Goal: Task Accomplishment & Management: Manage account settings

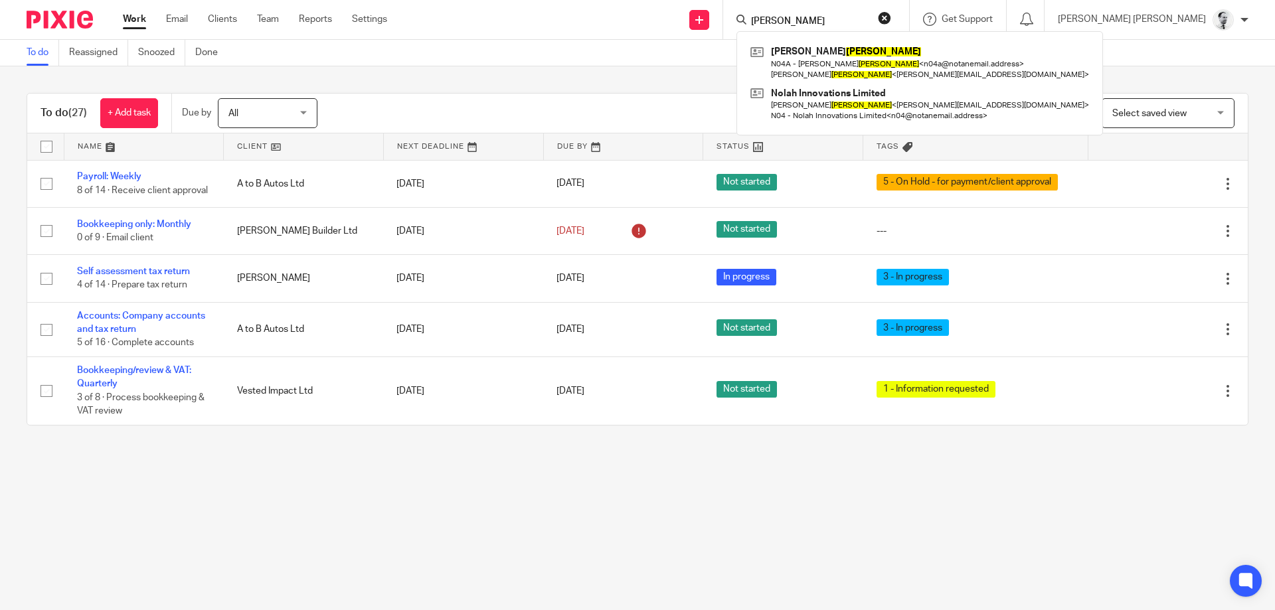
click at [829, 11] on div "ashby Roger E Ashby N04A - Roger E Ashby < n04a@notanemail.address > Roger Ashb…" at bounding box center [816, 19] width 186 height 39
drag, startPoint x: 864, startPoint y: 19, endPoint x: 778, endPoint y: 11, distance: 86.7
click at [778, 16] on input "ashby" at bounding box center [808, 22] width 119 height 12
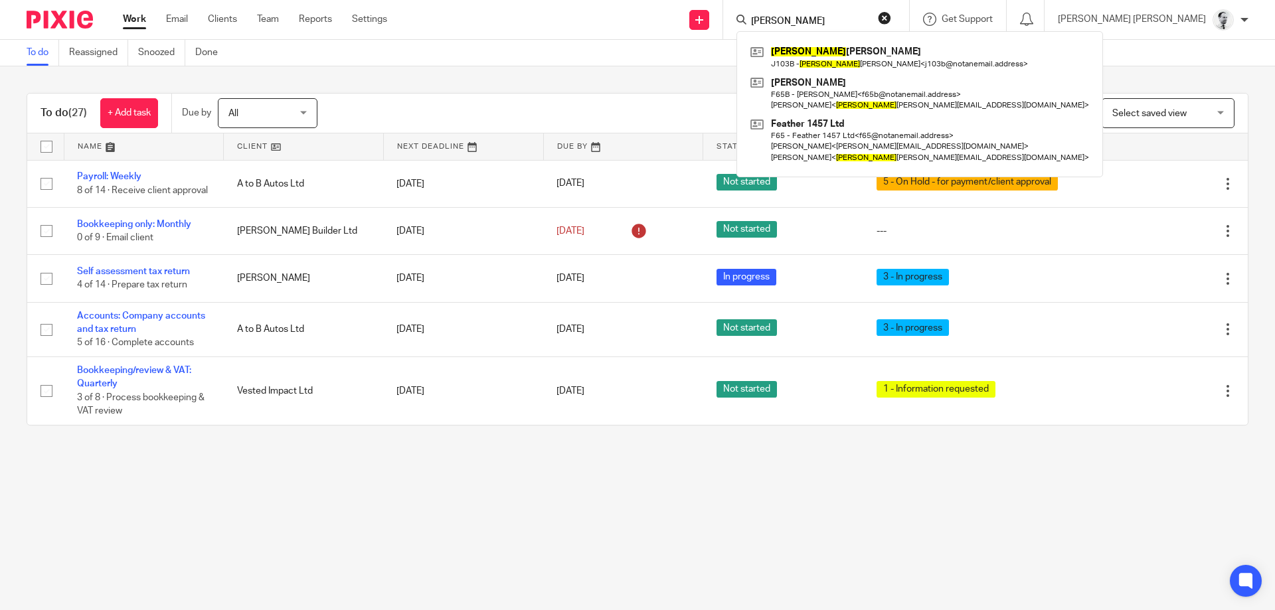
drag, startPoint x: 823, startPoint y: 18, endPoint x: 749, endPoint y: 17, distance: 74.4
click at [749, 17] on input "penny" at bounding box center [808, 22] width 119 height 12
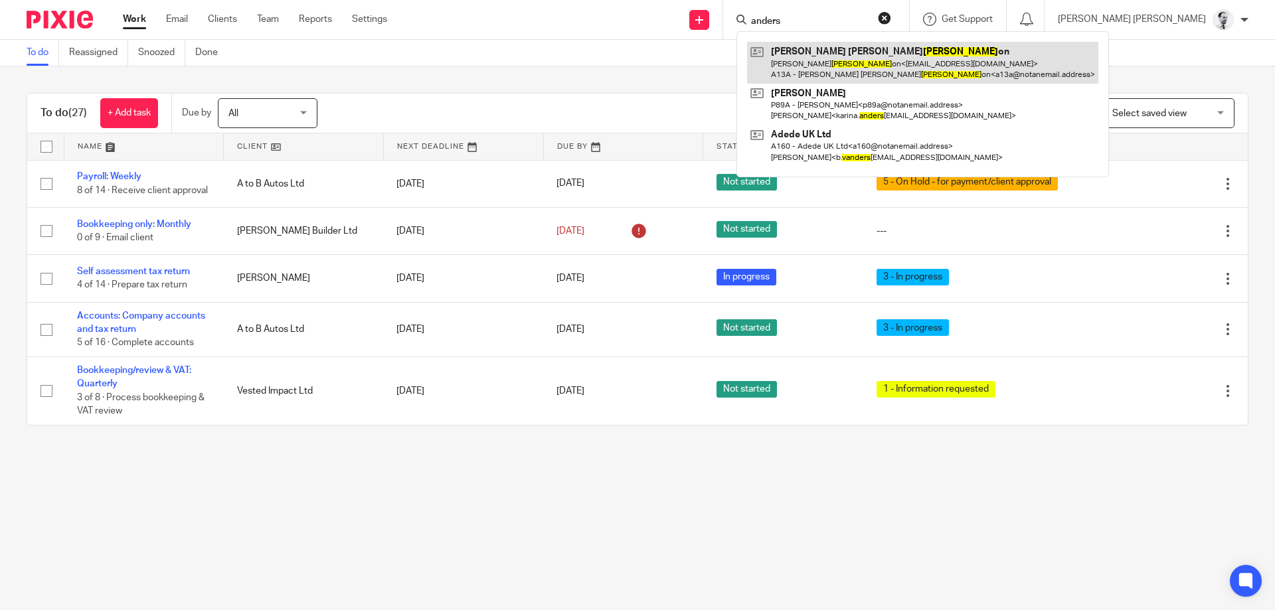
type input "anders"
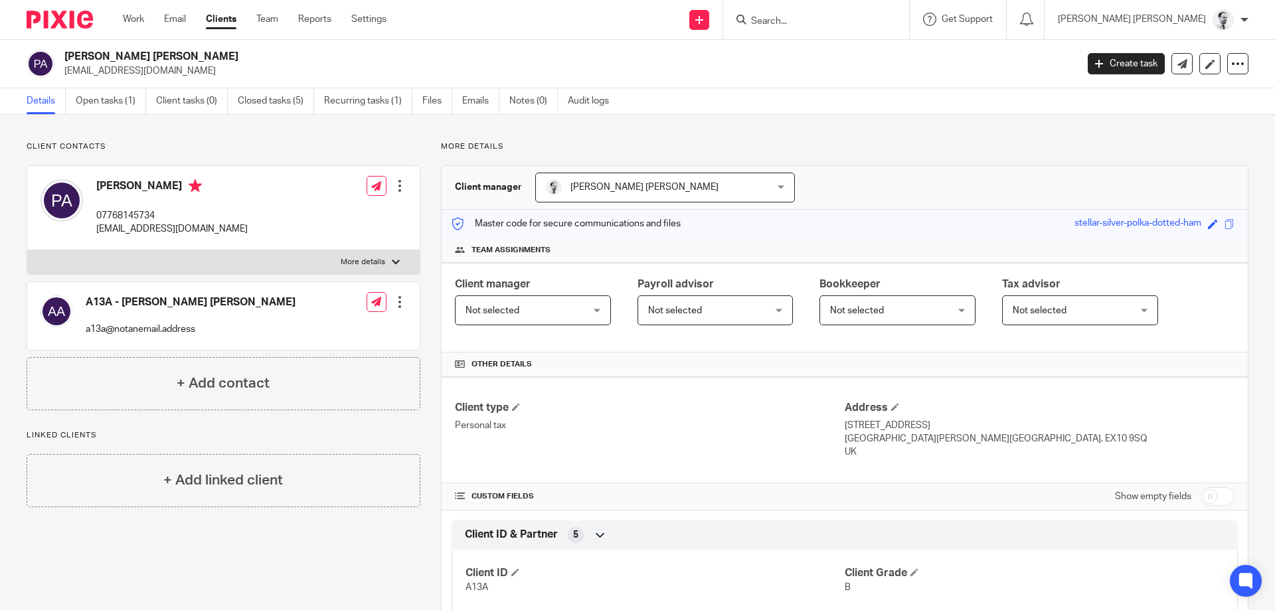
scroll to position [369, 0]
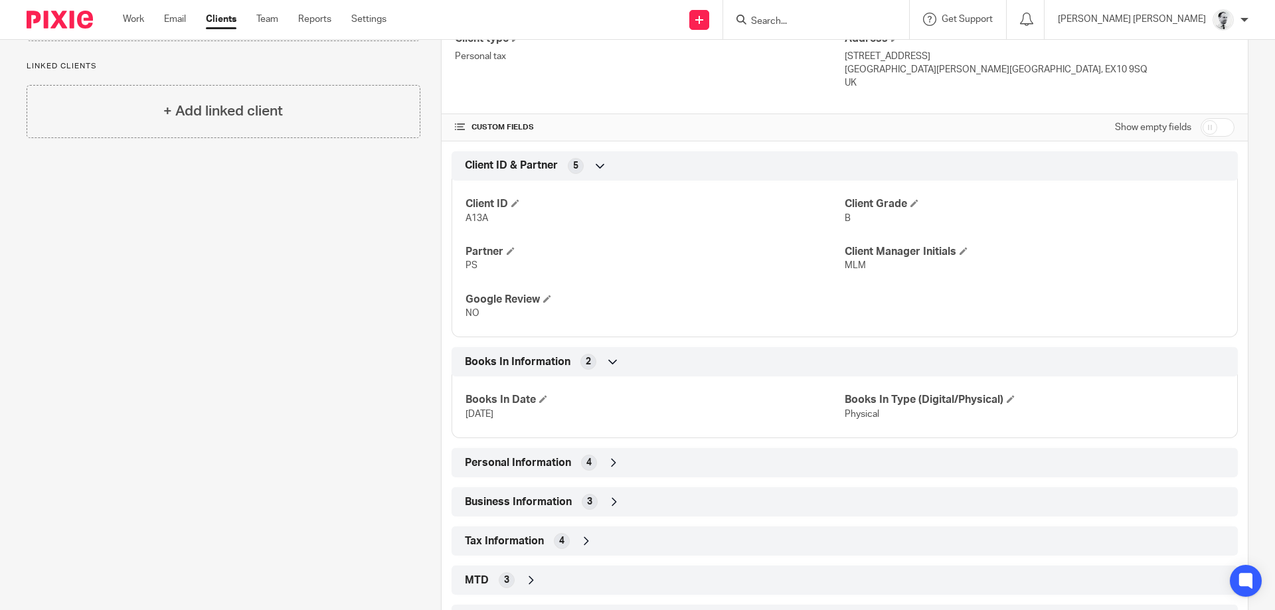
click at [1212, 126] on input "checkbox" at bounding box center [1217, 127] width 34 height 19
checkbox input "true"
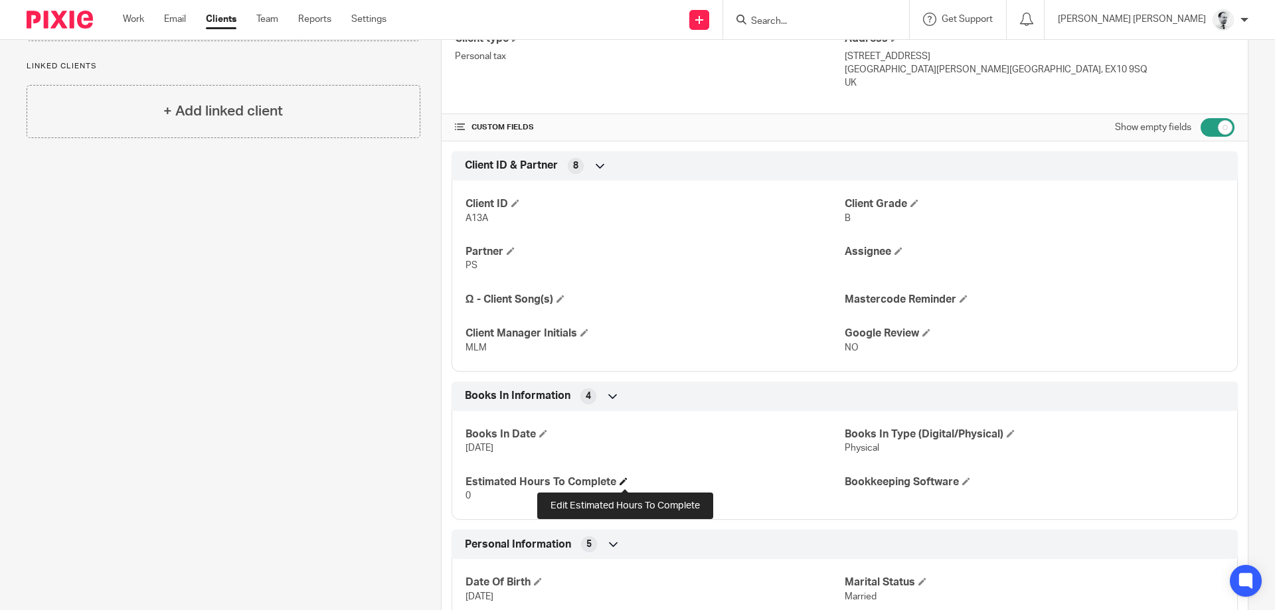
click at [623, 483] on span at bounding box center [623, 481] width 8 height 8
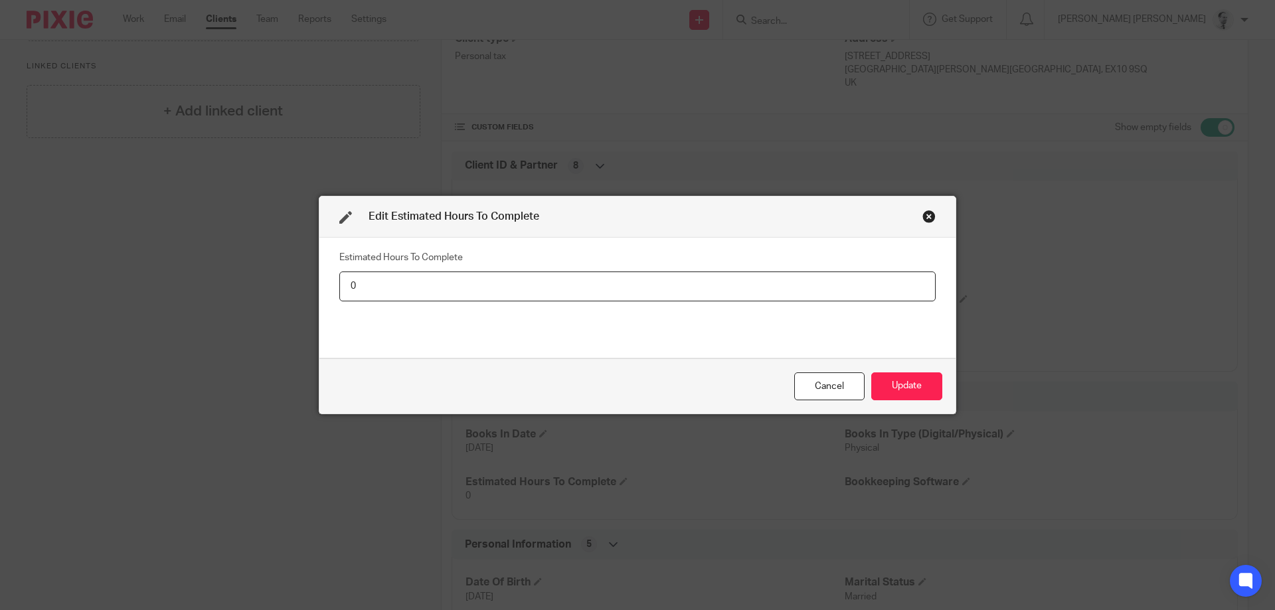
drag, startPoint x: 469, startPoint y: 283, endPoint x: 260, endPoint y: 277, distance: 209.9
click at [339, 277] on input "0" at bounding box center [637, 287] width 596 height 30
click at [871, 372] on button "Update" at bounding box center [906, 386] width 71 height 29
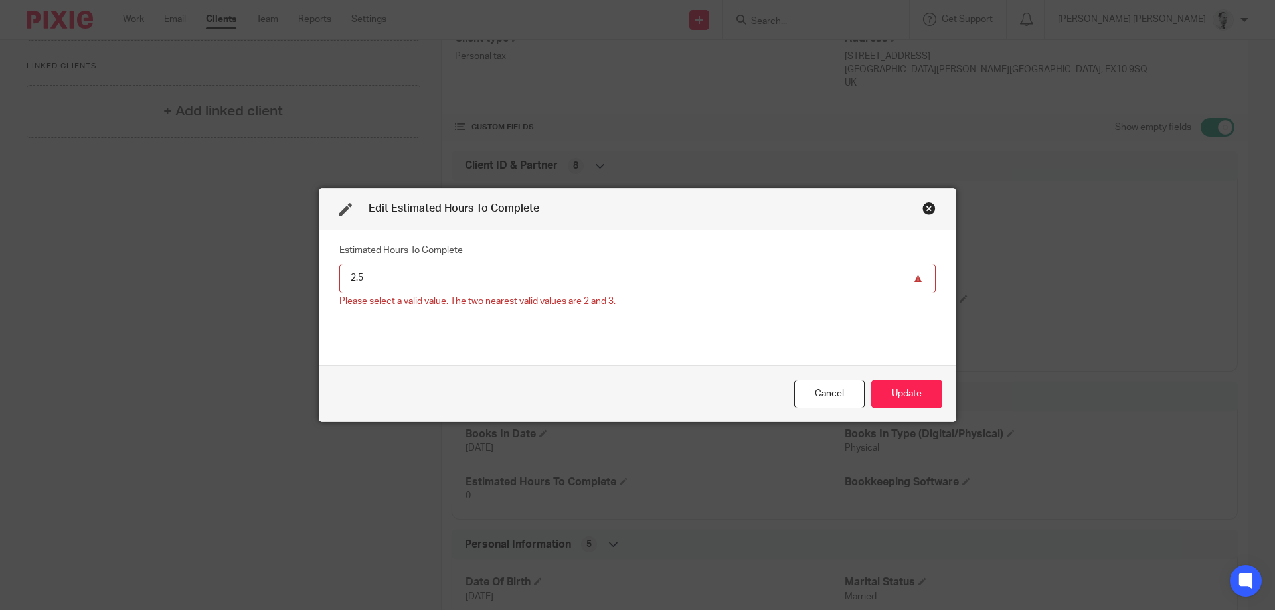
drag, startPoint x: 559, startPoint y: 278, endPoint x: 110, endPoint y: 271, distance: 448.8
click at [339, 272] on input "2.5" at bounding box center [637, 279] width 596 height 30
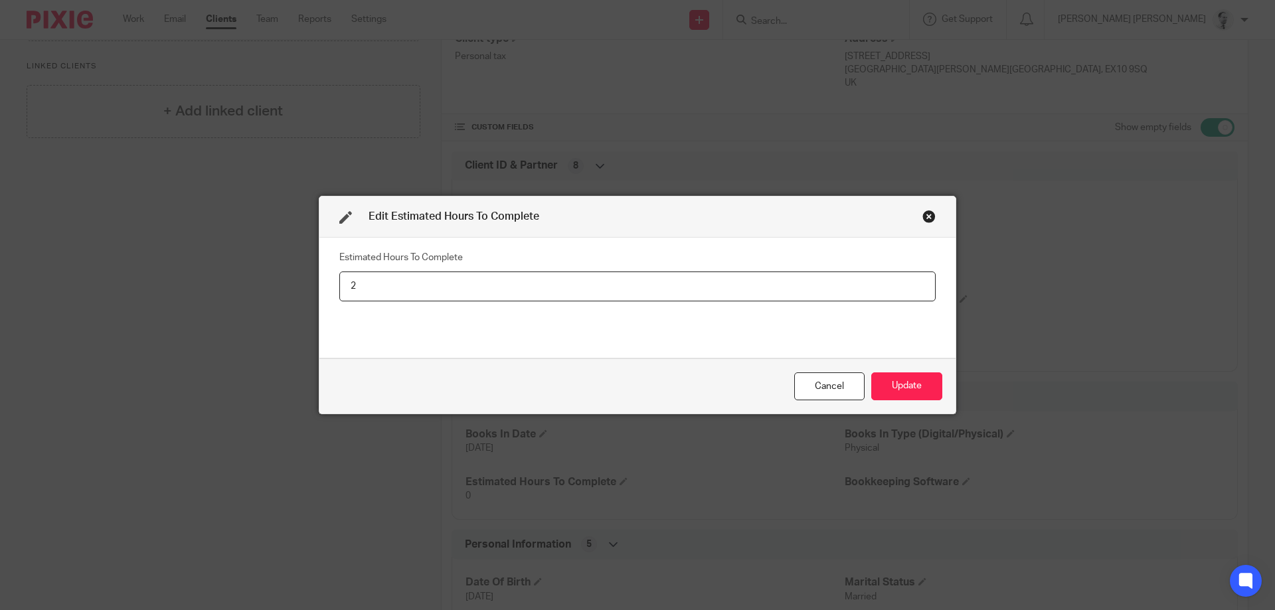
type input "2"
click at [871, 372] on button "Update" at bounding box center [906, 386] width 71 height 29
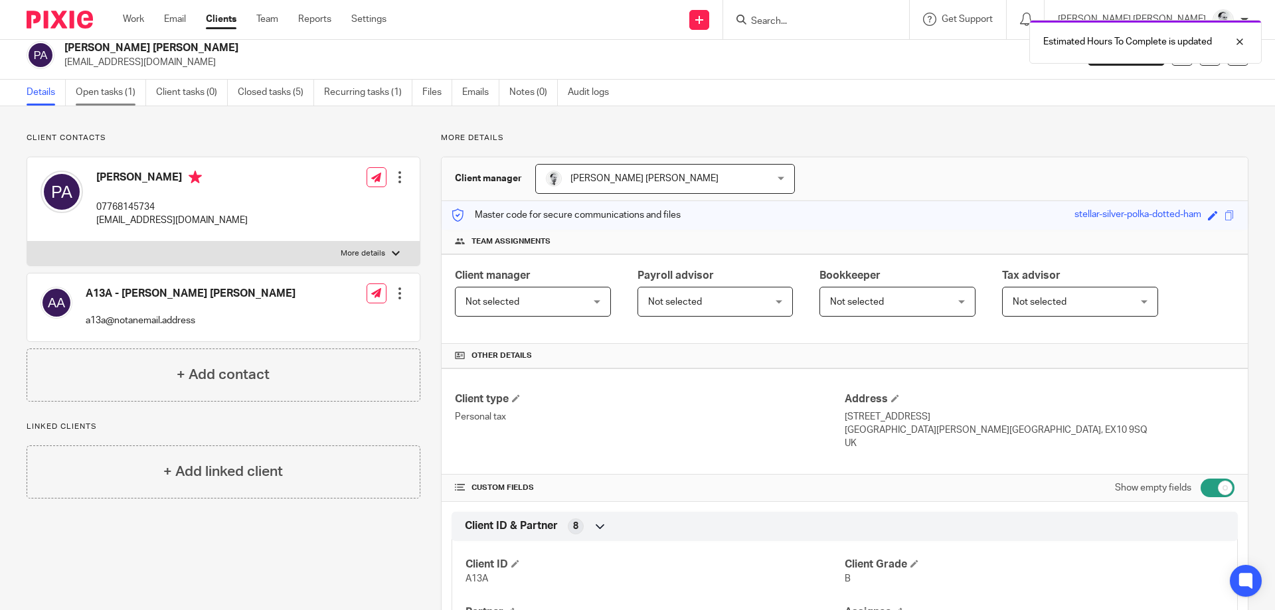
scroll to position [0, 0]
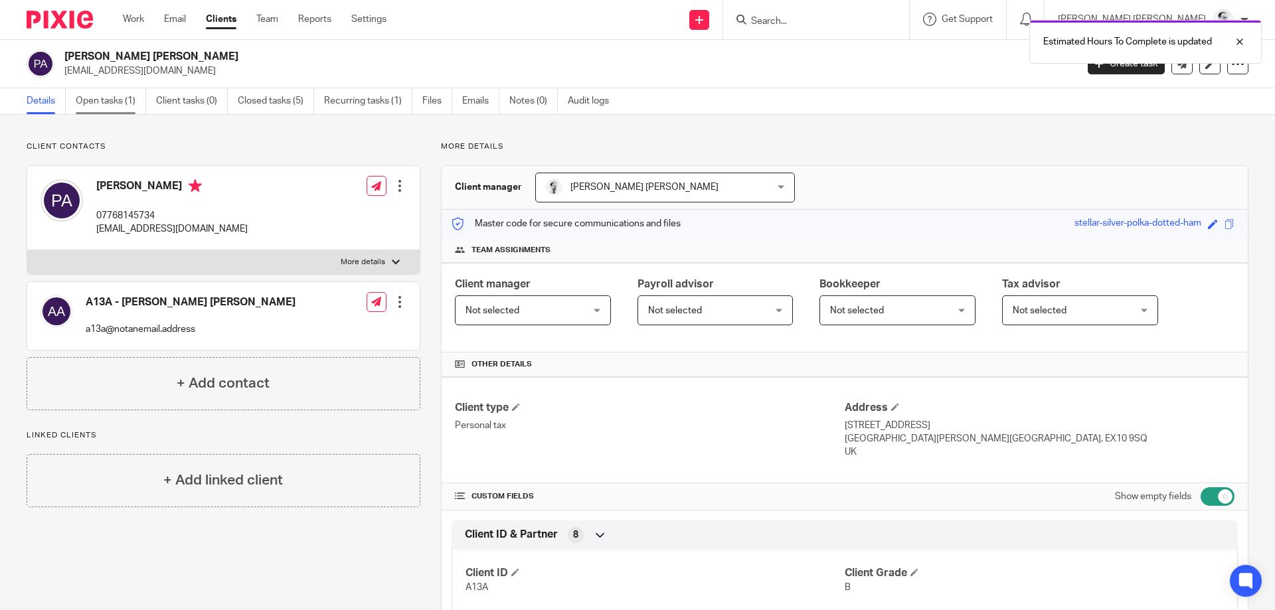
click at [133, 90] on link "Open tasks (1)" at bounding box center [111, 101] width 70 height 26
click at [118, 108] on link "Open tasks (1)" at bounding box center [111, 101] width 70 height 26
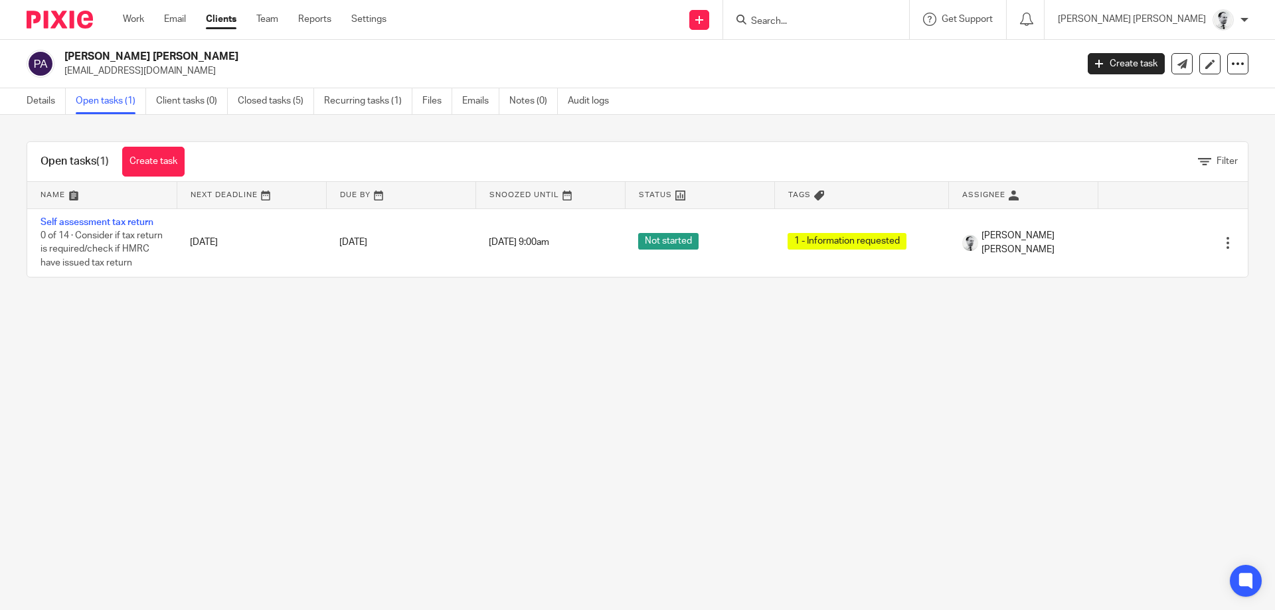
click at [139, 220] on link "Self assessment tax return" at bounding box center [96, 222] width 113 height 9
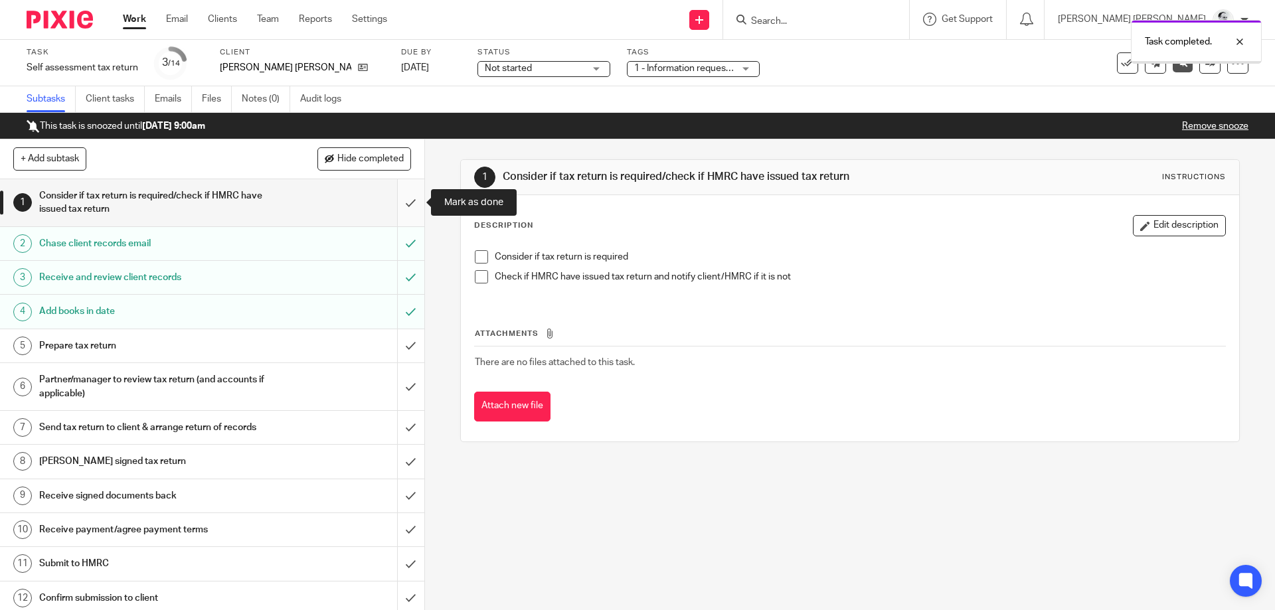
click at [412, 204] on input "submit" at bounding box center [212, 202] width 424 height 47
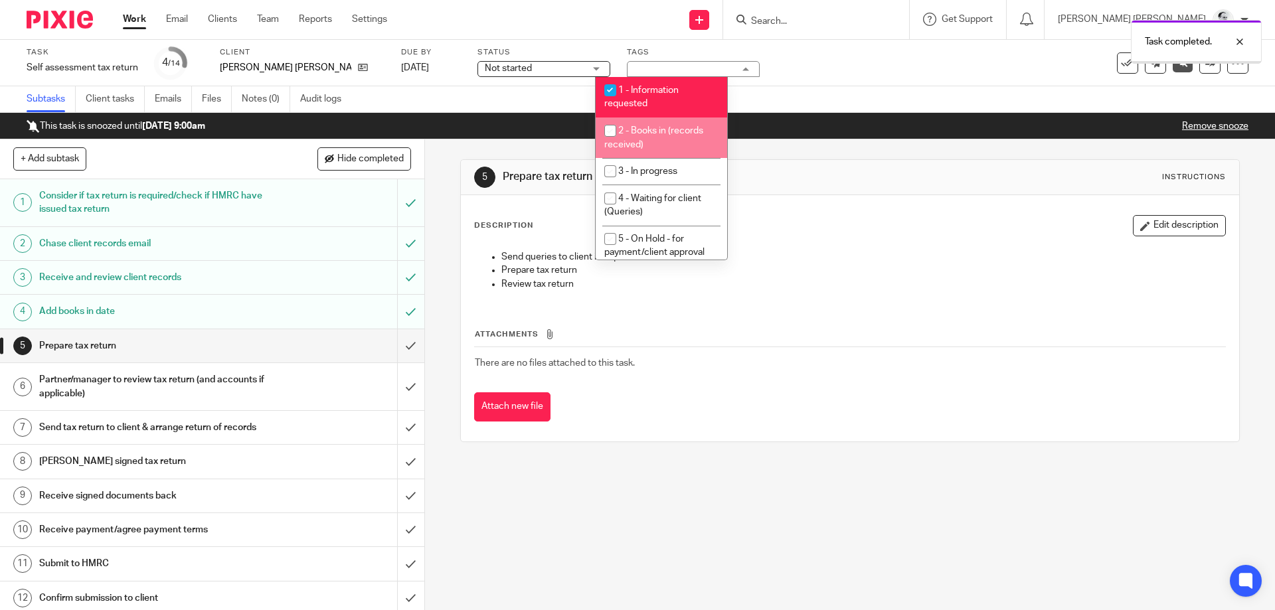
click at [646, 137] on li "2 - Books in (records received)" at bounding box center [660, 138] width 131 height 40
checkbox input "true"
click at [658, 83] on li "1 - Information requested" at bounding box center [660, 97] width 131 height 40
checkbox input "false"
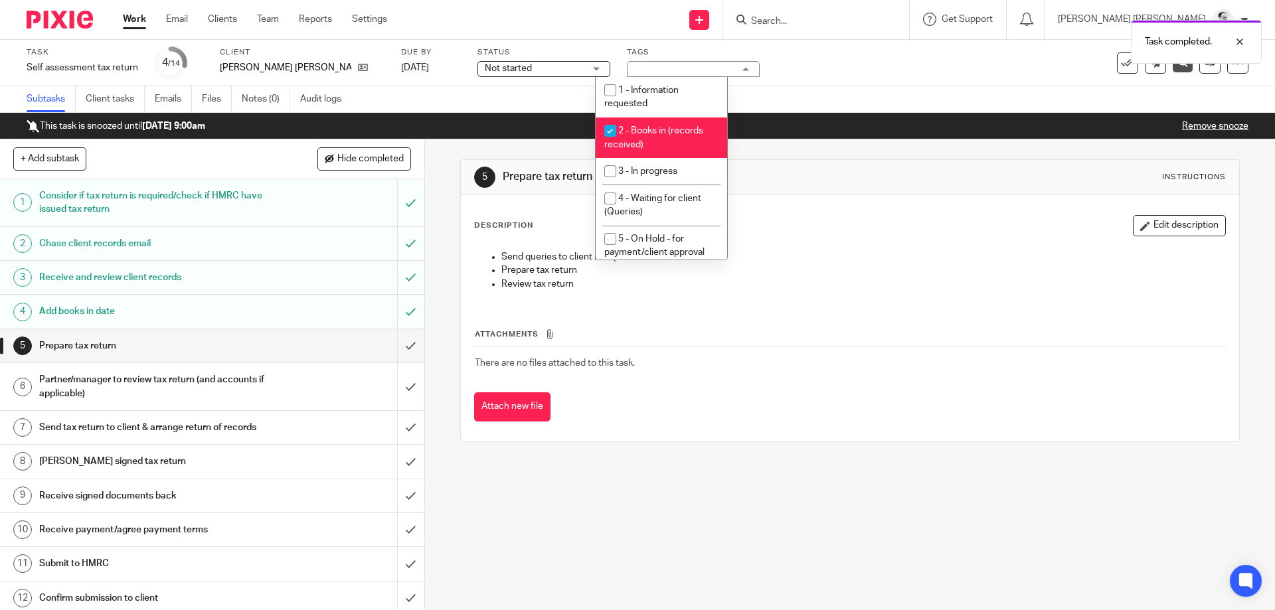
click at [645, 140] on li "2 - Books in (records received)" at bounding box center [660, 138] width 131 height 40
checkbox input "false"
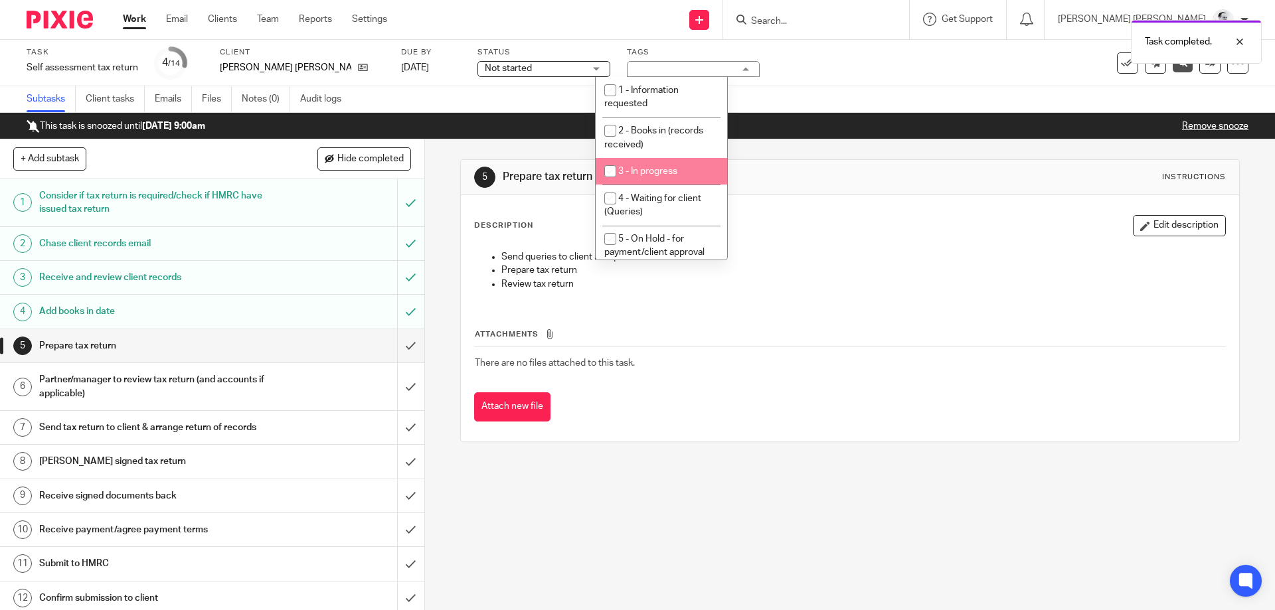
click at [650, 167] on li "3 - In progress" at bounding box center [660, 171] width 131 height 27
checkbox input "true"
click at [401, 68] on link "31 Oct 2025" at bounding box center [431, 68] width 60 height 14
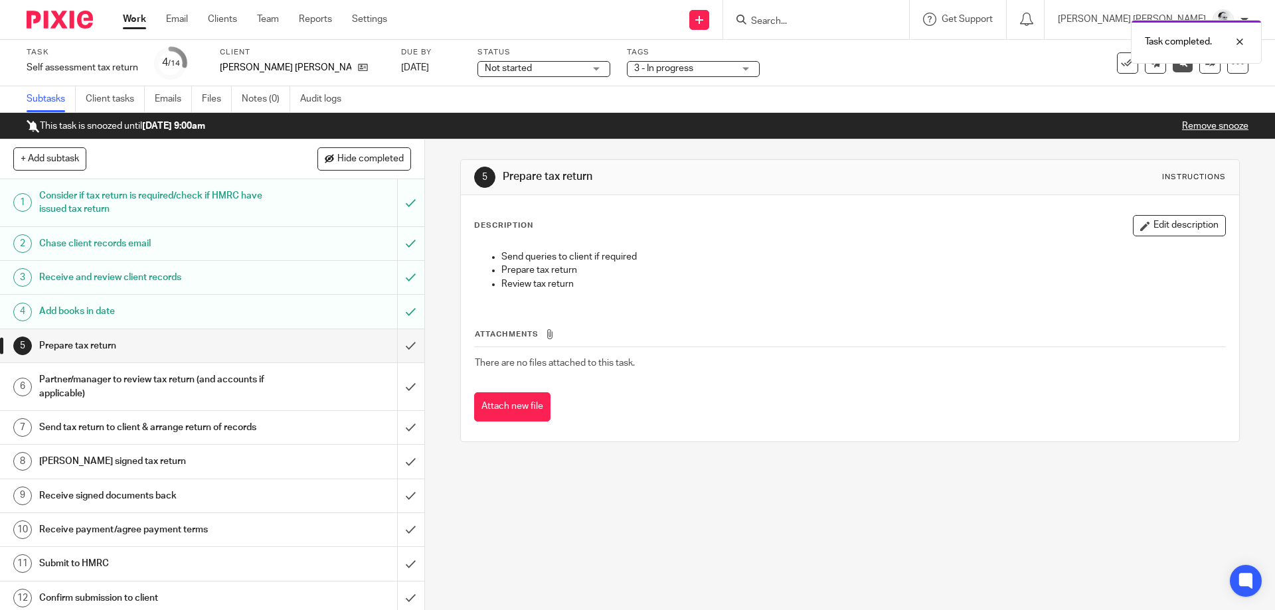
drag, startPoint x: 836, startPoint y: 270, endPoint x: 734, endPoint y: 240, distance: 106.5
click at [835, 270] on p "Prepare tax return" at bounding box center [862, 270] width 723 height 13
click at [118, 15] on div "Work Email Clients Team Reports Settings Work Email Clients Team Reports Settin…" at bounding box center [258, 19] width 297 height 39
click at [134, 17] on link "Work" at bounding box center [134, 19] width 23 height 13
